Goal: Task Accomplishment & Management: Complete application form

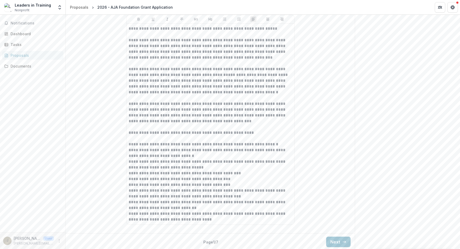
scroll to position [480, 0]
click at [340, 238] on button "Next" at bounding box center [338, 241] width 24 height 11
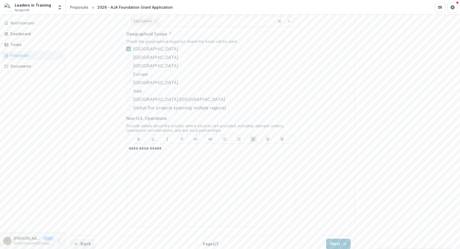
scroll to position [635, 0]
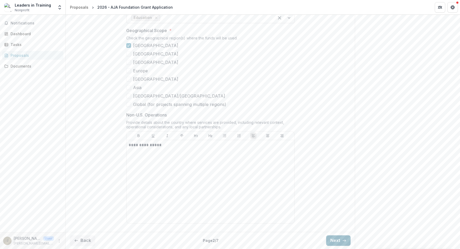
click at [344, 240] on icon "button" at bounding box center [344, 241] width 4 height 4
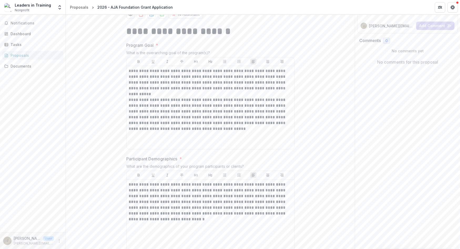
scroll to position [96, 0]
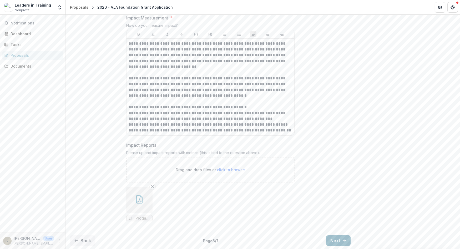
click at [339, 238] on button "Next" at bounding box center [338, 241] width 24 height 11
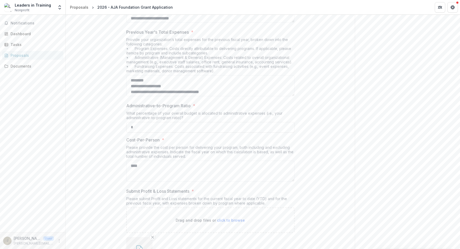
scroll to position [184, 0]
click at [166, 123] on input "*" at bounding box center [210, 125] width 168 height 11
paste input "***"
type input "***"
click at [186, 166] on textarea "****" at bounding box center [210, 169] width 168 height 21
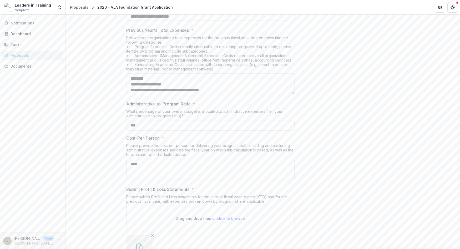
drag, startPoint x: 161, startPoint y: 160, endPoint x: 160, endPoint y: 162, distance: 2.8
click at [161, 160] on textarea "****" at bounding box center [210, 169] width 168 height 21
drag, startPoint x: 158, startPoint y: 163, endPoint x: 105, endPoint y: 163, distance: 53.2
click at [105, 163] on div "**********" at bounding box center [210, 92] width 289 height 373
paste textarea "**********"
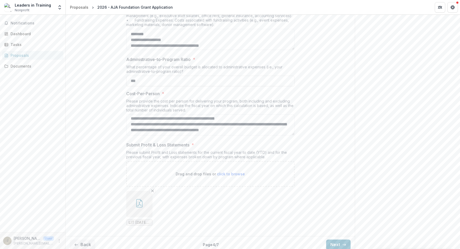
scroll to position [230, 0]
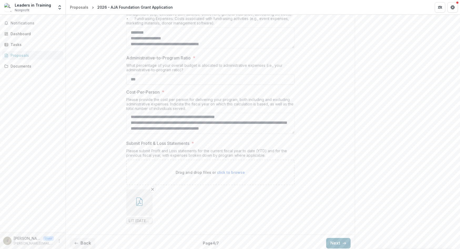
type textarea "**********"
click at [334, 241] on button "Next" at bounding box center [338, 243] width 24 height 11
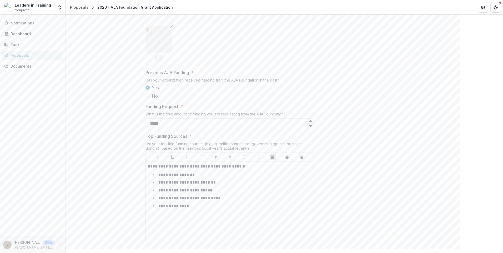
scroll to position [272, 0]
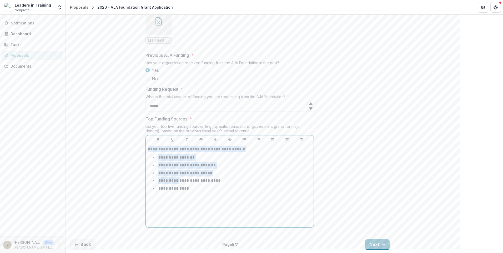
drag, startPoint x: 199, startPoint y: 190, endPoint x: 138, endPoint y: 147, distance: 74.2
click at [138, 147] on div "**********" at bounding box center [230, 26] width 328 height 416
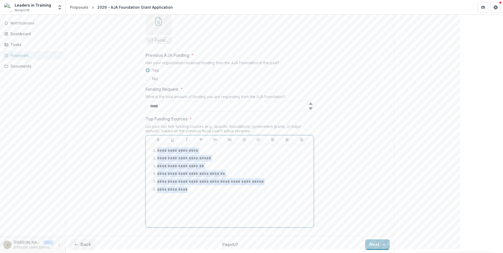
drag, startPoint x: 207, startPoint y: 195, endPoint x: 138, endPoint y: 145, distance: 86.3
click at [138, 145] on div "**********" at bounding box center [230, 26] width 328 height 416
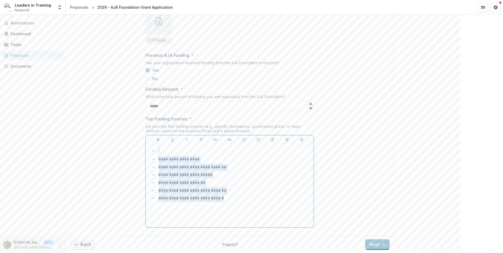
drag, startPoint x: 229, startPoint y: 200, endPoint x: 150, endPoint y: 144, distance: 97.8
click at [150, 144] on div "**********" at bounding box center [230, 182] width 168 height 92
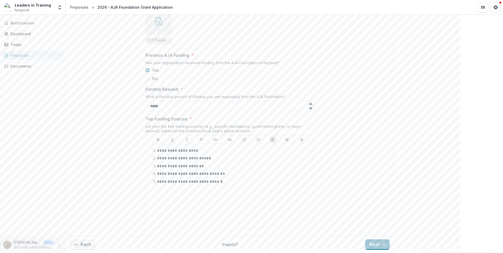
click at [343, 171] on div "**********" at bounding box center [230, 26] width 328 height 416
click at [382, 245] on icon "button" at bounding box center [383, 245] width 4 height 4
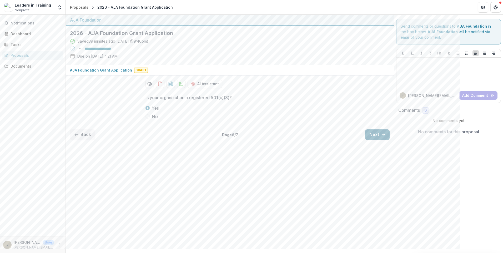
click at [378, 135] on button "Next" at bounding box center [377, 135] width 24 height 11
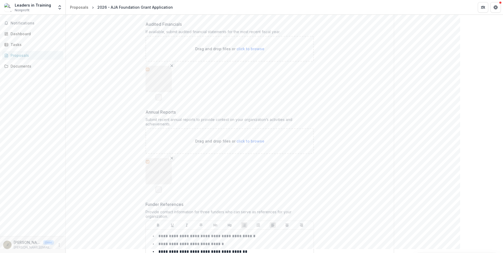
scroll to position [346, 0]
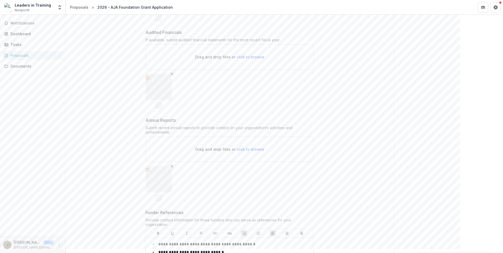
click at [154, 180] on div at bounding box center [159, 179] width 26 height 26
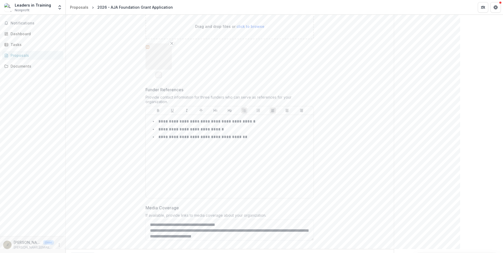
scroll to position [478, 0]
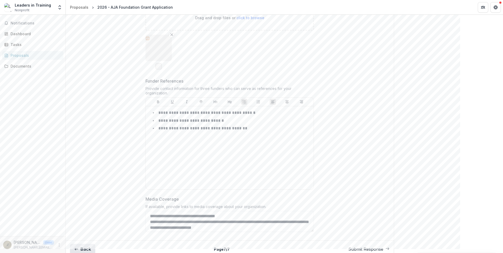
click at [84, 244] on button "Back" at bounding box center [82, 249] width 25 height 11
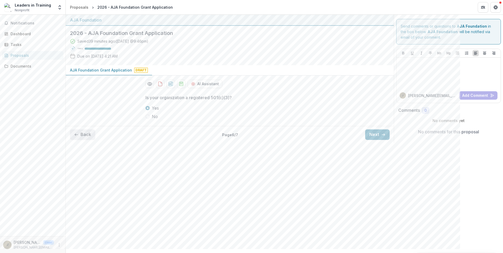
click at [84, 130] on button "Back" at bounding box center [82, 135] width 25 height 11
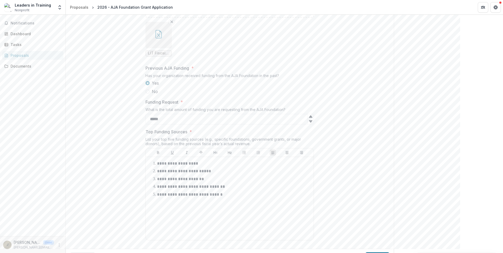
scroll to position [272, 0]
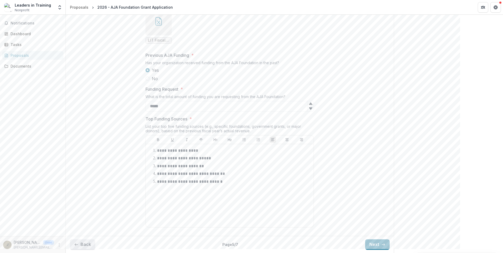
click at [88, 245] on button "Back" at bounding box center [82, 245] width 25 height 11
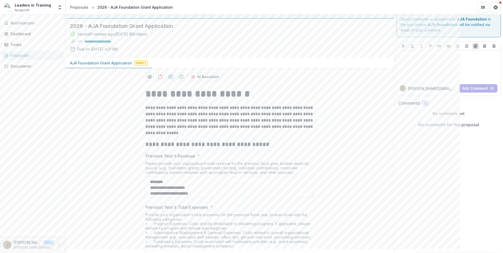
scroll to position [0, 0]
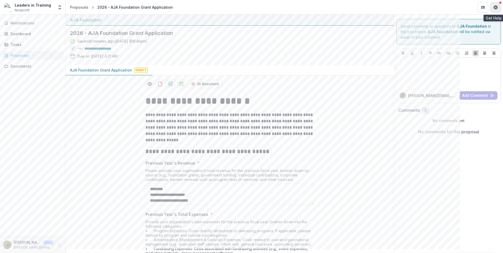
click at [460, 7] on button "Get Help" at bounding box center [496, 7] width 11 height 11
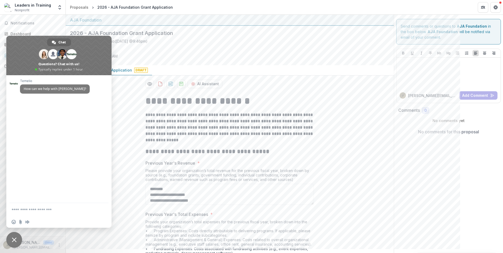
click at [247, 54] on div "Saved 41 minutes ago ( Today @ 9:46pm ) 100 % Due on Sep 12, 2025, 4:21 AM" at bounding box center [225, 49] width 311 height 23
click at [206, 56] on div "Saved 41 minutes ago ( Today @ 9:46pm ) 100 % Due on Sep 12, 2025, 4:21 AM" at bounding box center [225, 49] width 311 height 23
click at [16, 241] on span "Close chat" at bounding box center [14, 240] width 5 height 5
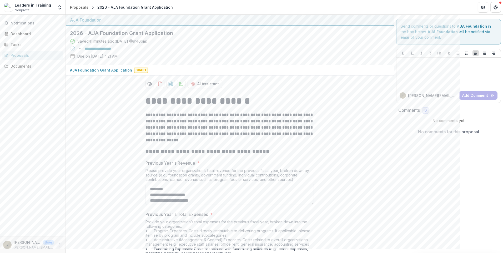
click at [59, 247] on icon "More" at bounding box center [59, 245] width 4 height 4
click at [59, 246] on icon "More" at bounding box center [59, 245] width 4 height 4
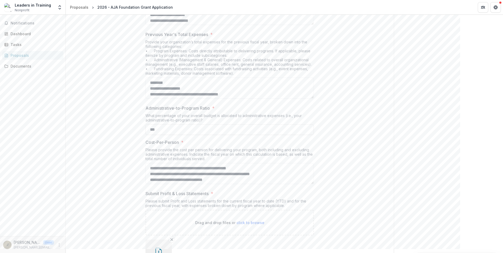
scroll to position [229, 0]
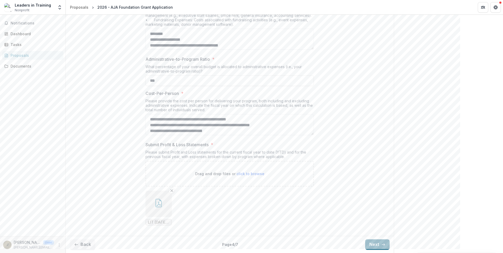
click at [376, 245] on button "Next" at bounding box center [377, 245] width 24 height 11
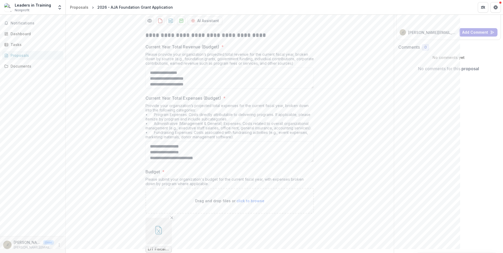
scroll to position [0, 0]
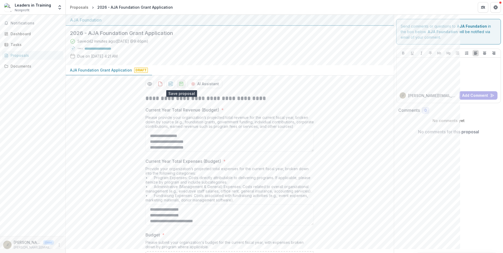
click at [181, 86] on icon "download-proposal" at bounding box center [182, 84] width 4 height 4
click at [181, 85] on icon "download-proposal" at bounding box center [181, 83] width 5 height 5
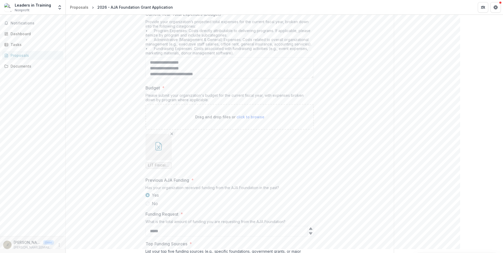
scroll to position [272, 0]
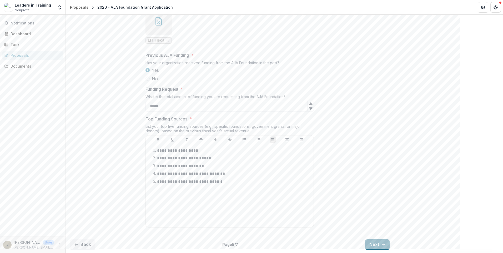
click at [369, 245] on button "Next" at bounding box center [377, 245] width 24 height 11
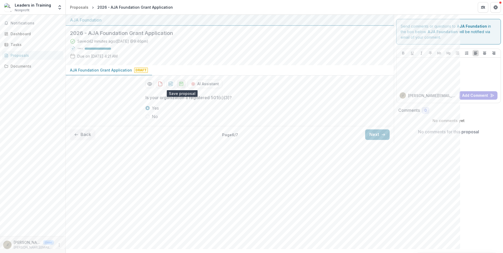
click at [181, 85] on icon "download-proposal" at bounding box center [181, 83] width 5 height 5
click at [87, 136] on button "Back" at bounding box center [82, 135] width 25 height 11
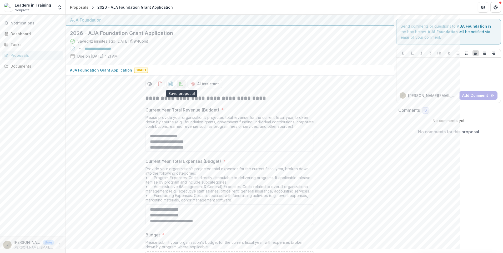
click at [182, 84] on icon "download-proposal" at bounding box center [181, 83] width 5 height 5
click at [460, 8] on icon "Get Help" at bounding box center [496, 7] width 4 height 4
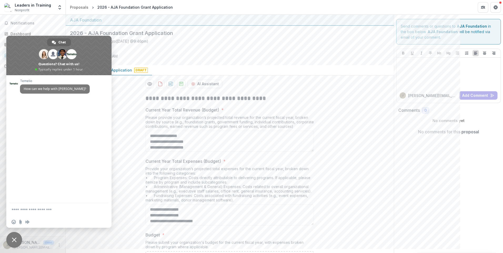
click at [15, 238] on span "Close chat" at bounding box center [14, 240] width 16 height 16
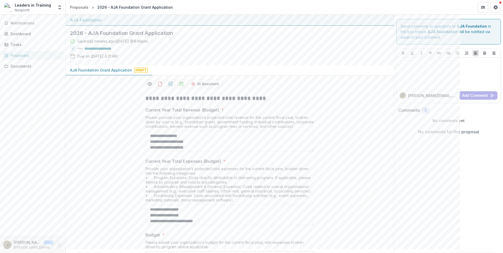
click at [60, 244] on icon "More" at bounding box center [59, 245] width 4 height 4
click at [81, 242] on button "Logout" at bounding box center [94, 242] width 56 height 9
click at [59, 246] on icon "More" at bounding box center [59, 245] width 4 height 4
click at [82, 244] on button "Logout" at bounding box center [94, 242] width 56 height 9
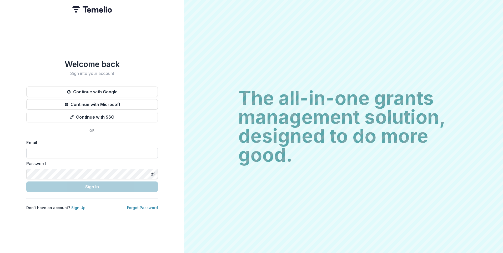
click at [109, 153] on input at bounding box center [92, 153] width 132 height 11
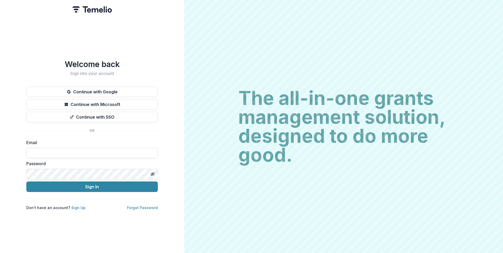
type input "*"
type input "**********"
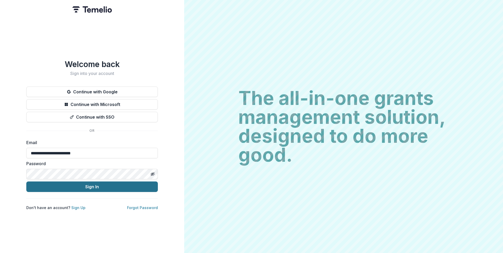
click at [101, 182] on button "Sign In" at bounding box center [92, 187] width 132 height 11
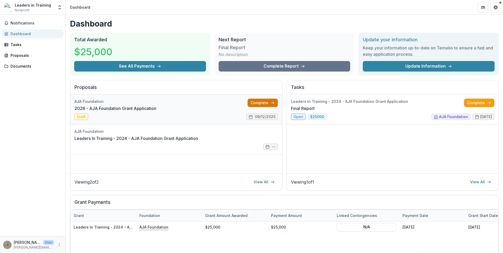
click at [267, 103] on link "Complete" at bounding box center [263, 103] width 30 height 8
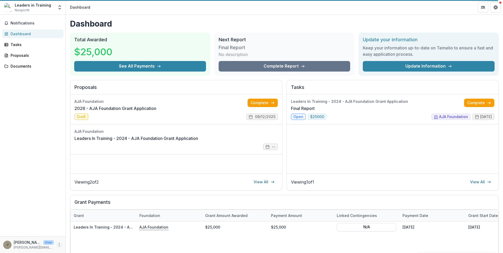
click at [60, 245] on icon "More" at bounding box center [59, 245] width 4 height 4
click at [73, 242] on icon "button" at bounding box center [71, 243] width 4 height 4
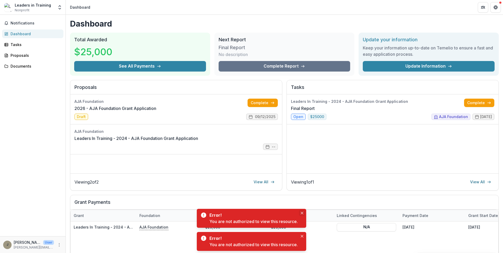
click at [302, 212] on icon "Close" at bounding box center [302, 213] width 3 height 3
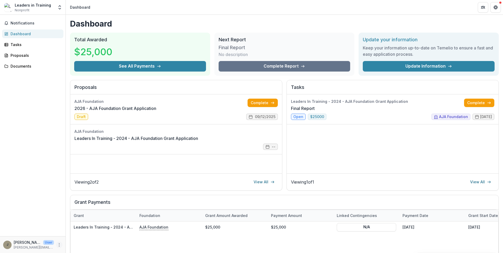
click at [59, 246] on icon "More" at bounding box center [59, 245] width 4 height 4
click at [82, 243] on button "Logout" at bounding box center [94, 242] width 56 height 9
